Goal: Task Accomplishment & Management: Manage account settings

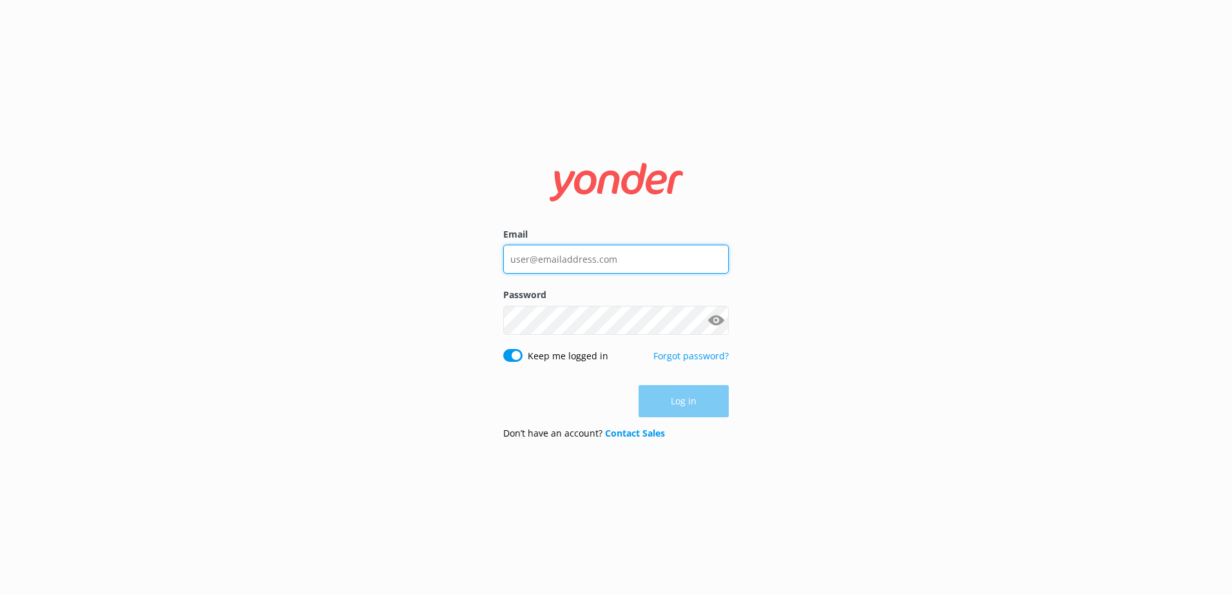
click at [641, 260] on input "Email" at bounding box center [616, 259] width 226 height 29
type input "[EMAIL_ADDRESS][DOMAIN_NAME]"
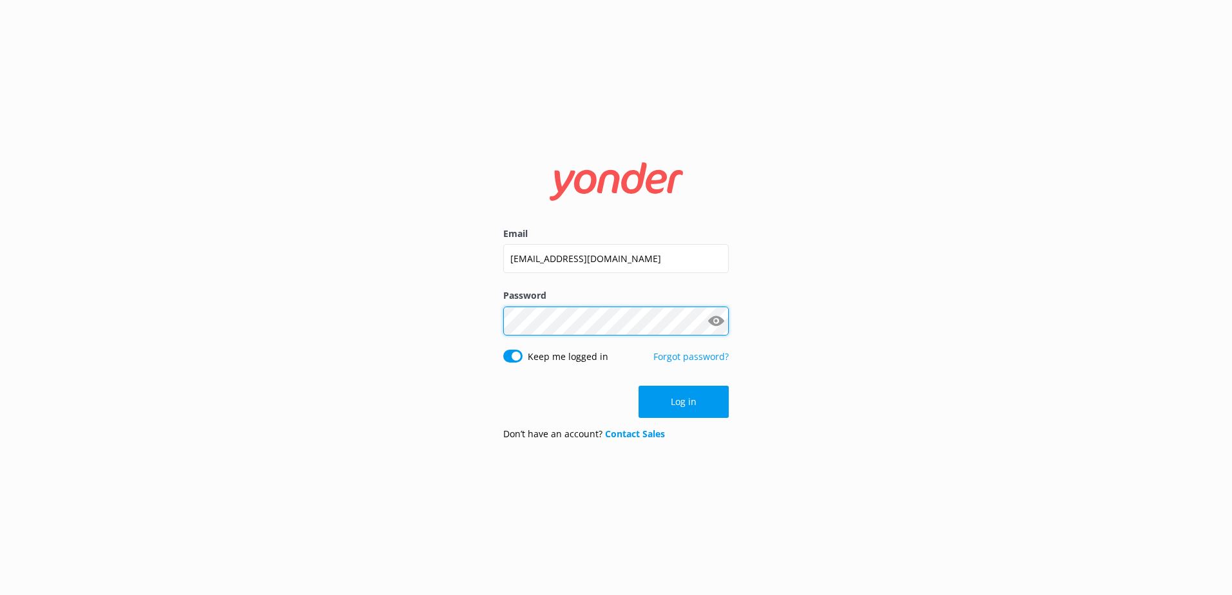
click button "Log in" at bounding box center [684, 402] width 90 height 32
